Goal: Entertainment & Leisure: Consume media (video, audio)

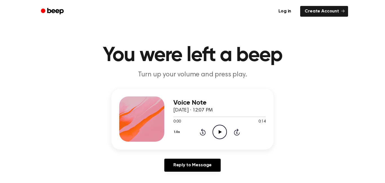
click at [218, 140] on div "Voice Note September 25, 2025 · 12:07 PM 0:00 0:14 Your browser does not suppor…" at bounding box center [220, 118] width 93 height 45
click at [225, 127] on circle at bounding box center [220, 132] width 14 height 14
click at [216, 131] on icon "Play Audio" at bounding box center [220, 131] width 14 height 14
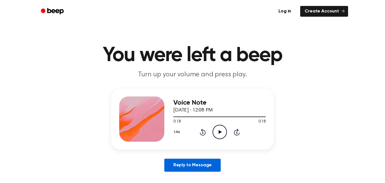
click at [219, 167] on link "Reply to Message" at bounding box center [193, 164] width 56 height 13
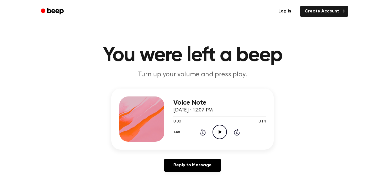
scroll to position [1, 0]
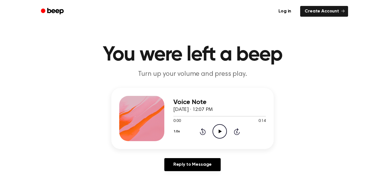
click at [217, 135] on icon "Play Audio" at bounding box center [220, 131] width 14 height 14
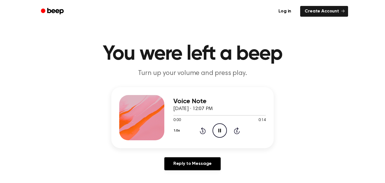
scroll to position [2, 0]
click at [153, 109] on div at bounding box center [141, 117] width 45 height 45
click at [237, 131] on icon at bounding box center [236, 131] width 1 height 2
click at [236, 132] on icon "Skip 5 seconds" at bounding box center [237, 129] width 6 height 7
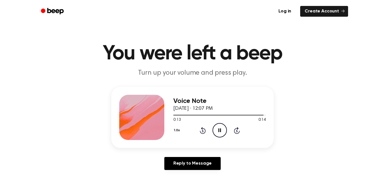
click at [236, 133] on icon at bounding box center [237, 130] width 6 height 7
click at [237, 131] on icon at bounding box center [236, 131] width 1 height 2
click at [203, 131] on icon at bounding box center [202, 131] width 1 height 2
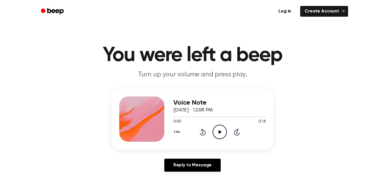
click at [217, 136] on icon "Play Audio" at bounding box center [220, 131] width 14 height 14
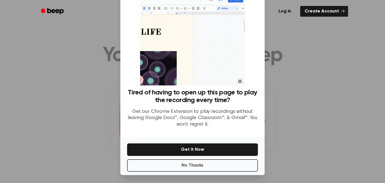
scroll to position [23, 0]
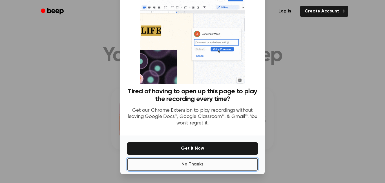
click at [166, 169] on button "No Thanks" at bounding box center [192, 164] width 131 height 12
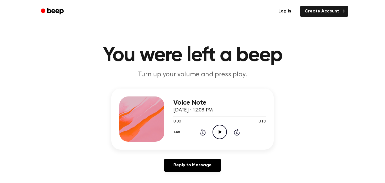
click at [212, 129] on div "1.0x Rewind 5 seconds Play Audio Skip 5 seconds" at bounding box center [220, 131] width 93 height 14
click at [214, 131] on icon "Play Audio" at bounding box center [220, 131] width 14 height 14
click at [220, 131] on icon at bounding box center [220, 132] width 3 height 4
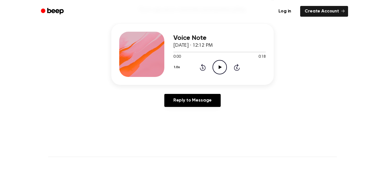
scroll to position [63, 0]
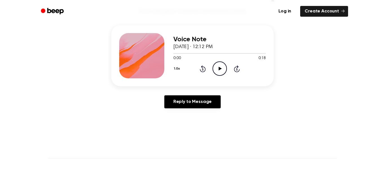
click at [219, 74] on icon "Play Audio" at bounding box center [220, 68] width 14 height 14
click at [219, 74] on icon "Pause Audio" at bounding box center [220, 68] width 14 height 14
click at [225, 69] on icon "Play Audio" at bounding box center [220, 68] width 14 height 14
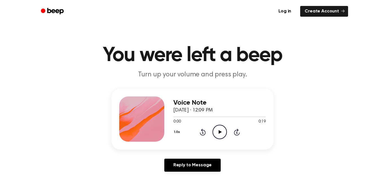
click at [218, 131] on icon "Play Audio" at bounding box center [220, 131] width 14 height 14
click at [216, 134] on icon "Play Audio" at bounding box center [220, 131] width 14 height 14
click at [225, 129] on icon "Play Audio" at bounding box center [220, 131] width 14 height 14
click at [222, 128] on icon "Play Audio" at bounding box center [220, 131] width 14 height 14
click at [225, 130] on icon "Play Audio" at bounding box center [220, 131] width 14 height 14
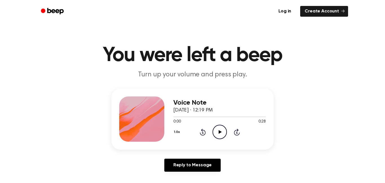
click at [224, 133] on icon "Play Audio" at bounding box center [220, 131] width 14 height 14
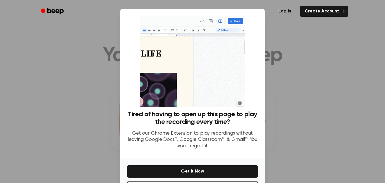
scroll to position [23, 0]
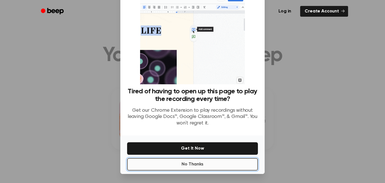
click at [222, 165] on button "No Thanks" at bounding box center [192, 164] width 131 height 12
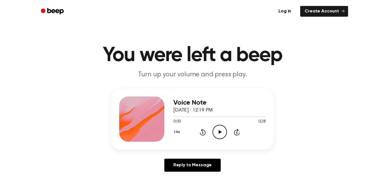
click at [224, 131] on icon "Play Audio" at bounding box center [220, 131] width 14 height 14
click at [216, 133] on icon "Play Audio" at bounding box center [220, 131] width 14 height 14
click at [226, 134] on icon "Play Audio" at bounding box center [220, 131] width 14 height 14
click at [219, 135] on icon "Play Audio" at bounding box center [220, 131] width 14 height 14
